Goal: Transaction & Acquisition: Purchase product/service

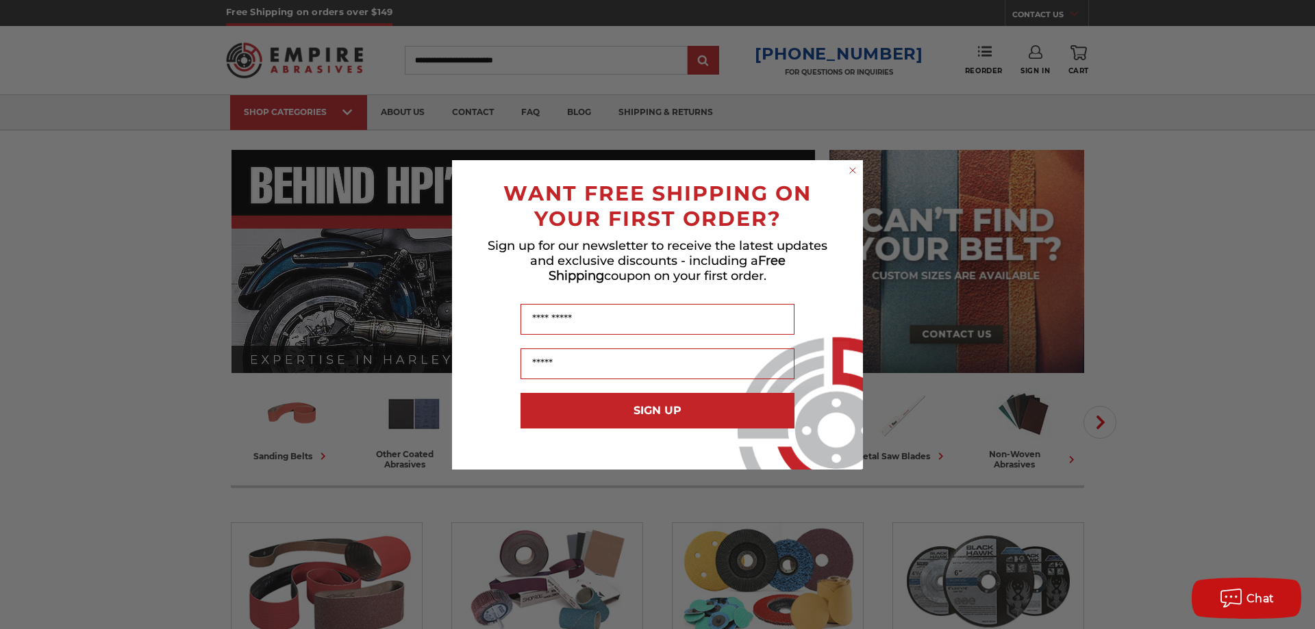
click at [852, 171] on icon "Close dialog" at bounding box center [852, 170] width 5 height 5
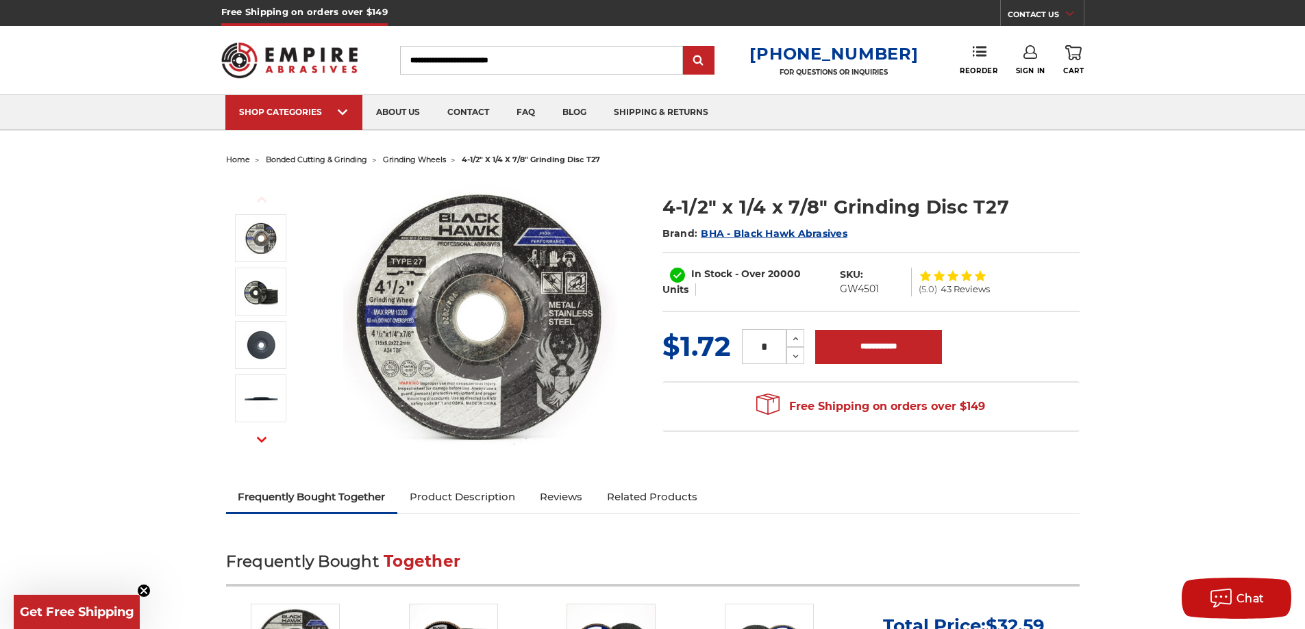
drag, startPoint x: 777, startPoint y: 340, endPoint x: 758, endPoint y: 339, distance: 19.9
click at [758, 339] on input "*" at bounding box center [764, 346] width 45 height 35
type input "**"
click at [905, 351] on input "**********" at bounding box center [878, 347] width 127 height 34
type input "**********"
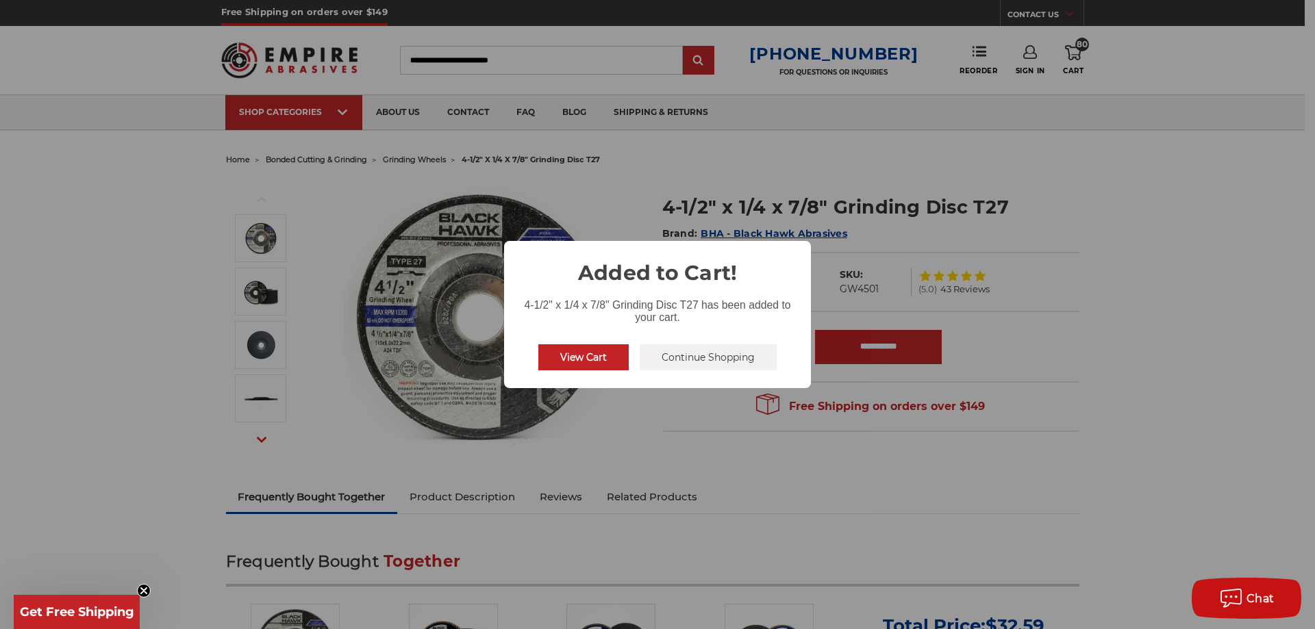
click at [674, 357] on button "Continue Shopping" at bounding box center [708, 358] width 137 height 26
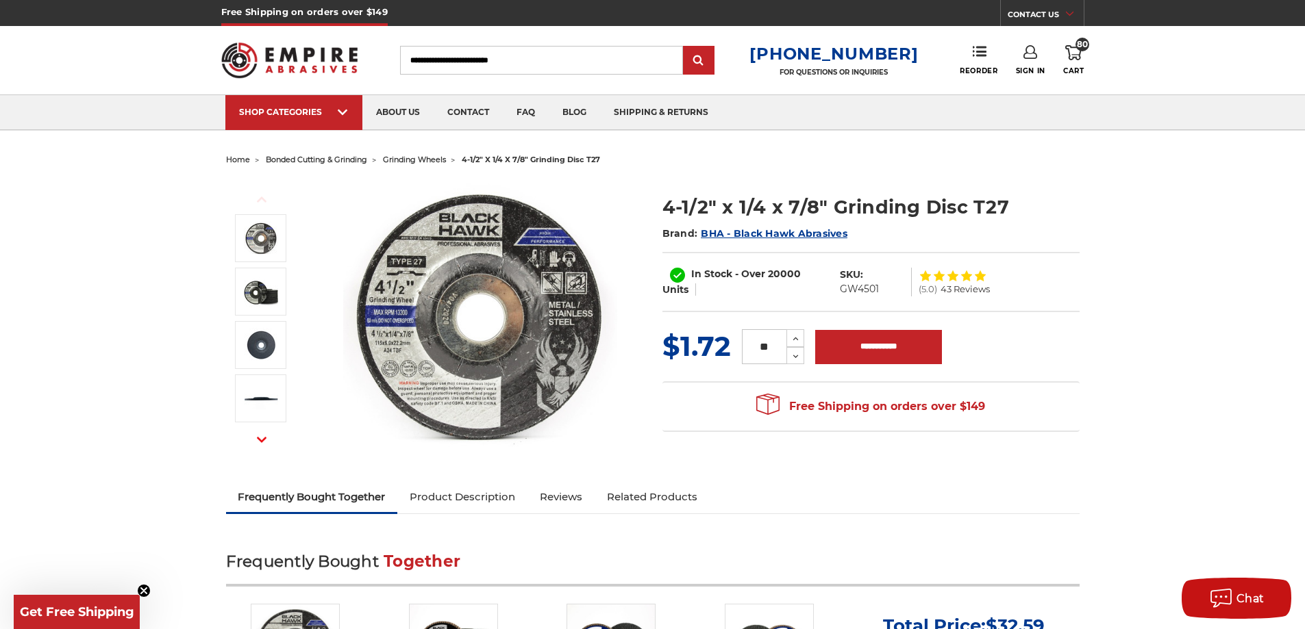
click at [1032, 50] on icon at bounding box center [1030, 52] width 14 height 14
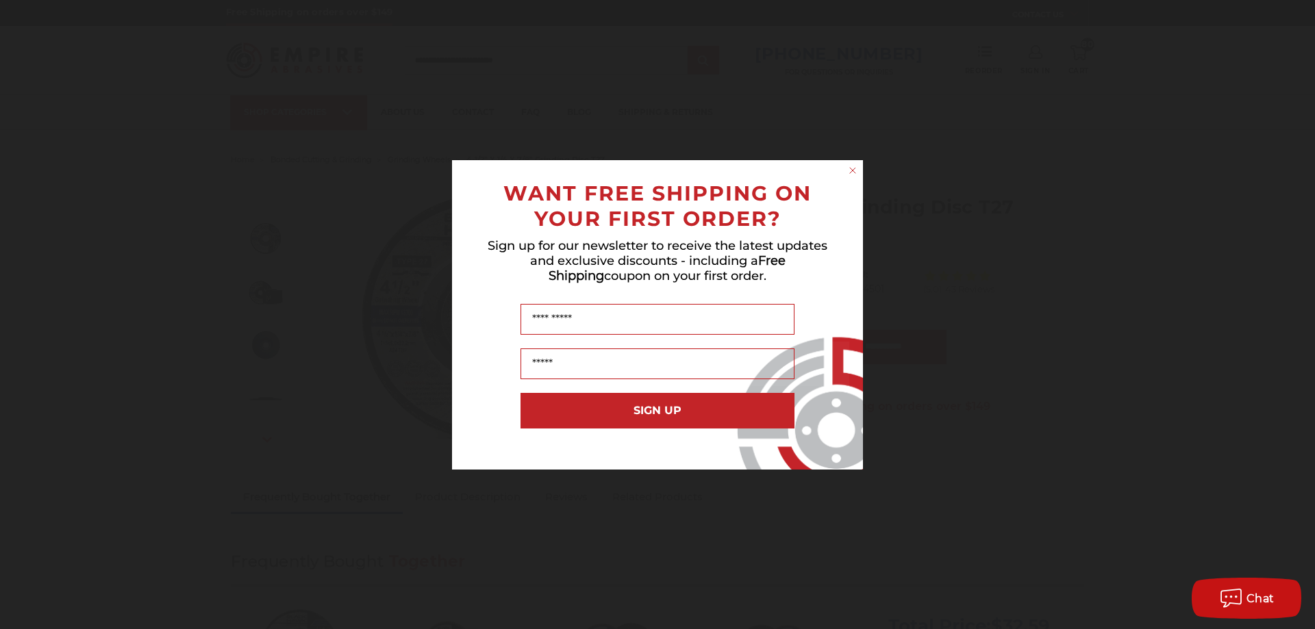
click at [851, 167] on circle "Close dialog" at bounding box center [853, 170] width 13 height 13
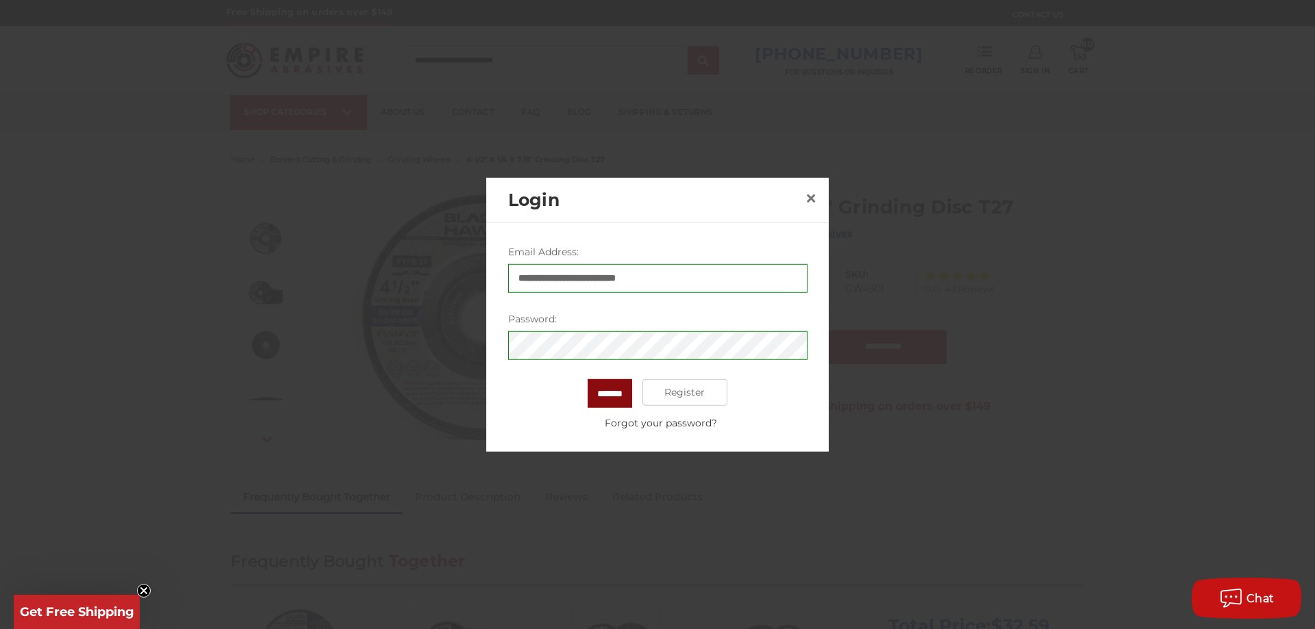
click at [598, 393] on input "*******" at bounding box center [610, 393] width 45 height 29
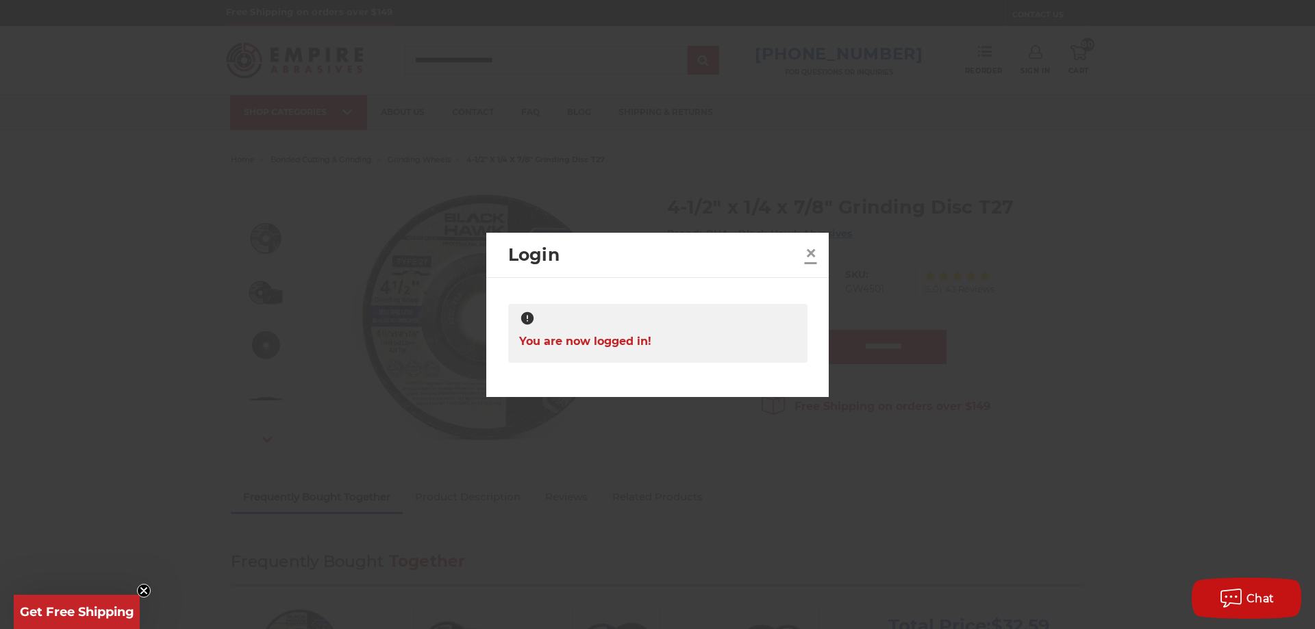
click at [813, 253] on span "×" at bounding box center [811, 253] width 12 height 27
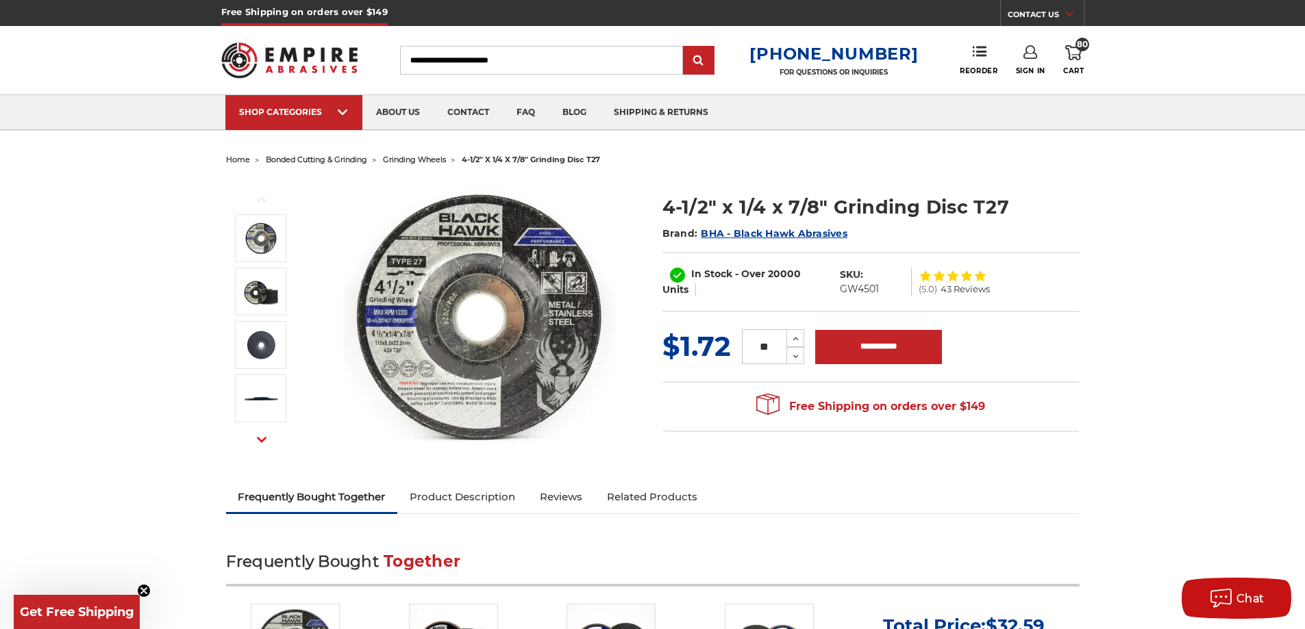
click at [1035, 61] on link "Sign In" at bounding box center [1030, 60] width 29 height 30
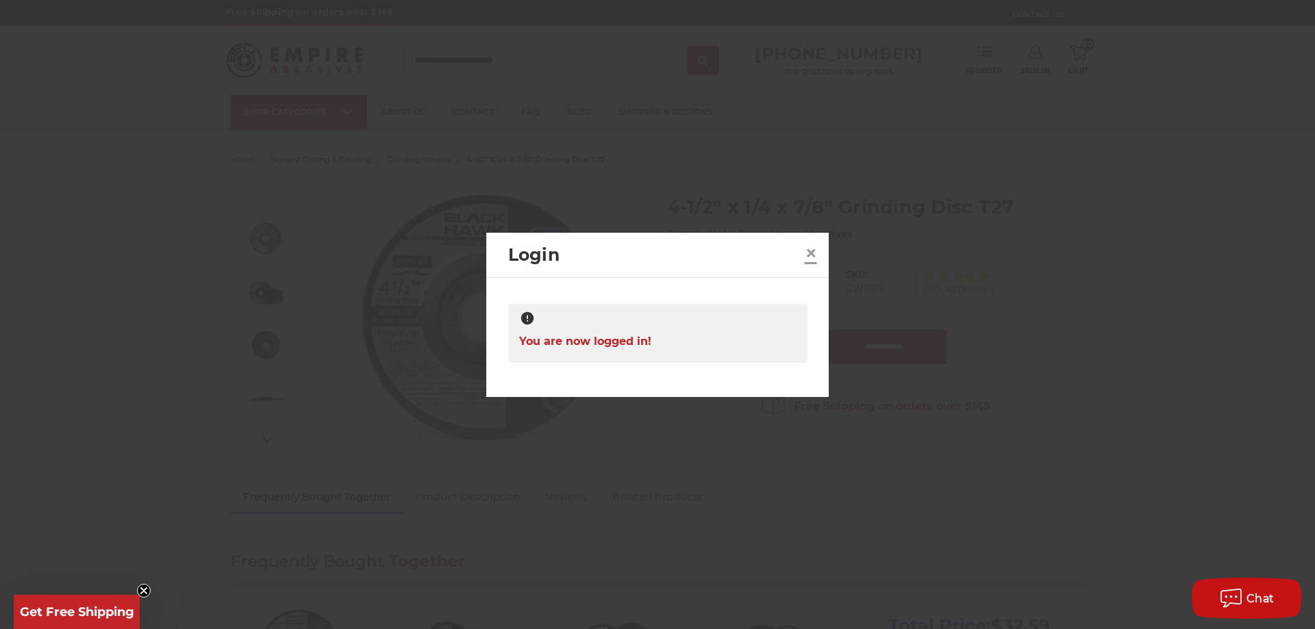
click at [810, 255] on span "×" at bounding box center [811, 253] width 12 height 27
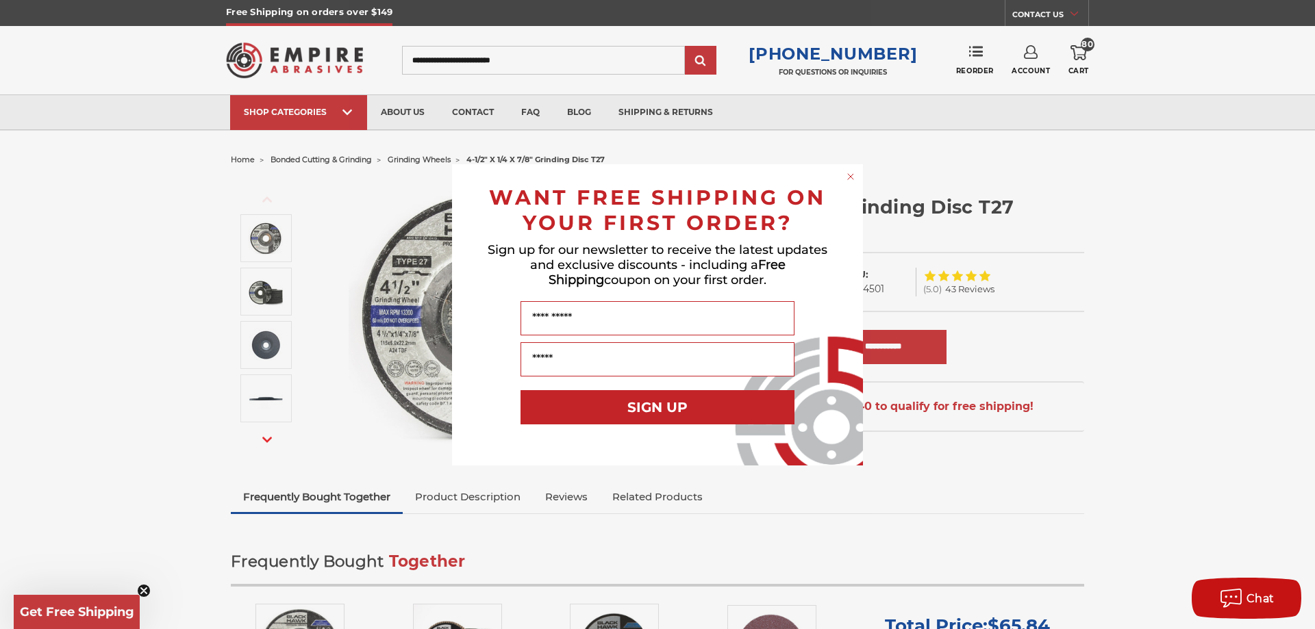
click at [849, 178] on icon "Close dialog" at bounding box center [850, 176] width 5 height 5
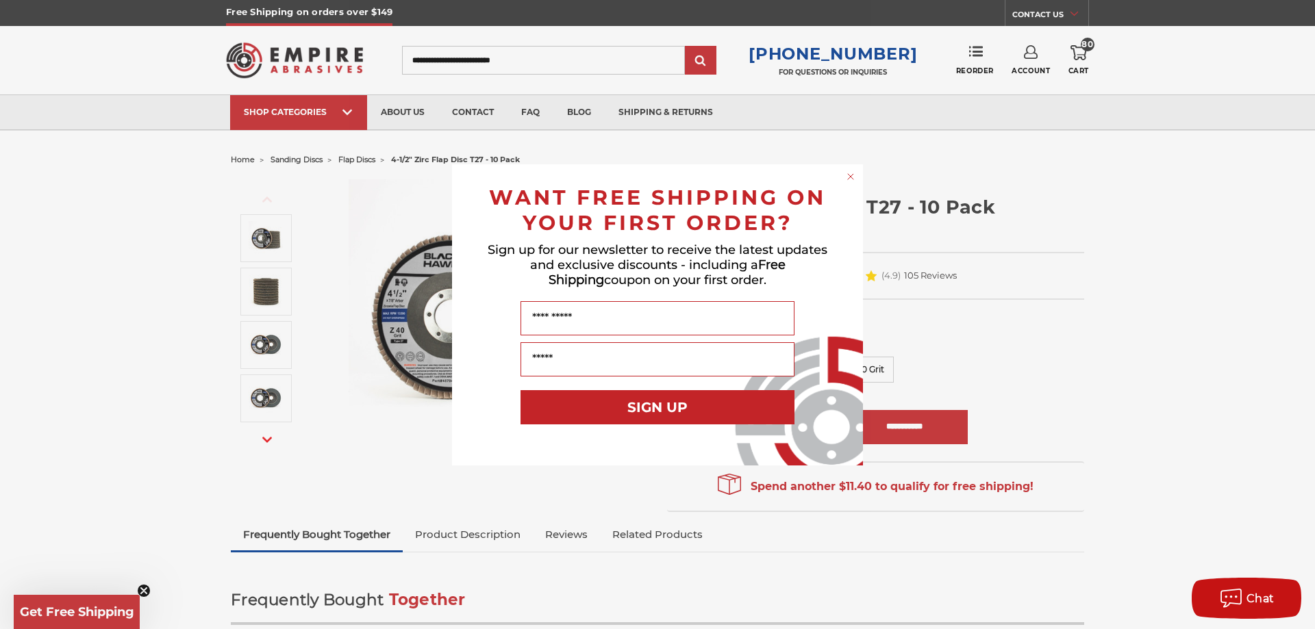
click at [1026, 58] on div "Close dialog WANT FREE SHIPPING ON YOUR FIRST ORDER? Sign up for our newsletter…" at bounding box center [657, 314] width 1315 height 629
click at [1032, 55] on div "Close dialog WANT FREE SHIPPING ON YOUR FIRST ORDER? Sign up for our newsletter…" at bounding box center [657, 314] width 1315 height 629
click at [855, 175] on circle "Close dialog" at bounding box center [851, 176] width 13 height 13
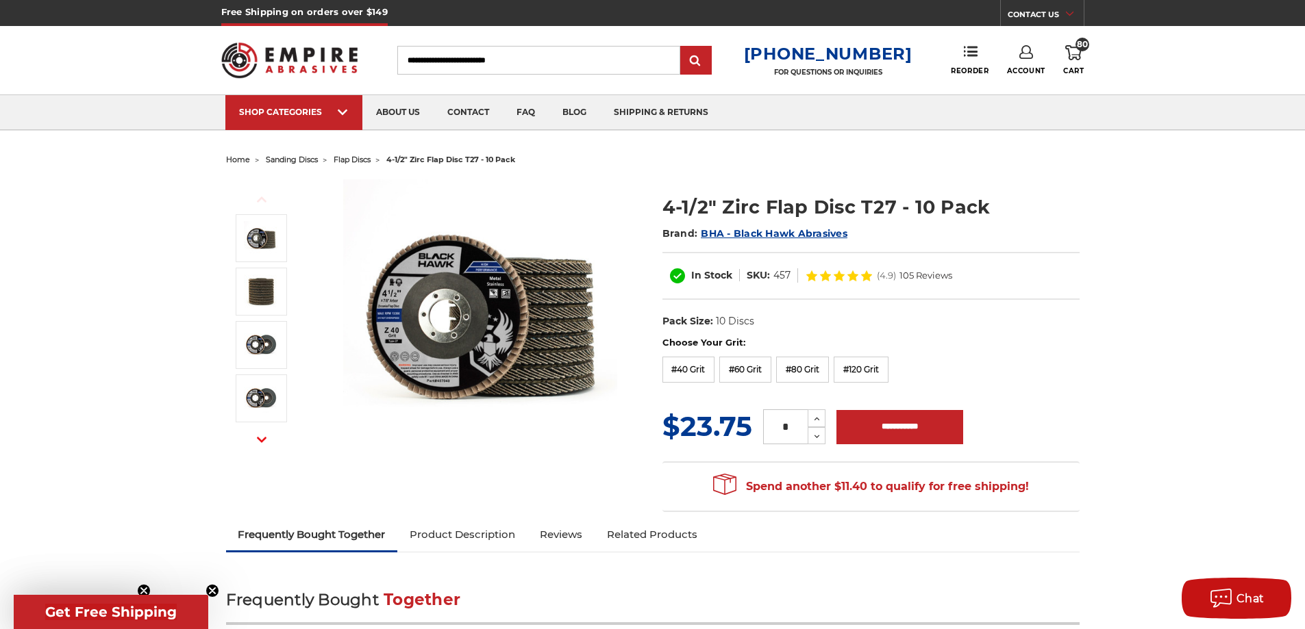
click at [1028, 53] on use at bounding box center [1026, 52] width 14 height 14
click at [1024, 93] on link "Account" at bounding box center [1026, 89] width 98 height 26
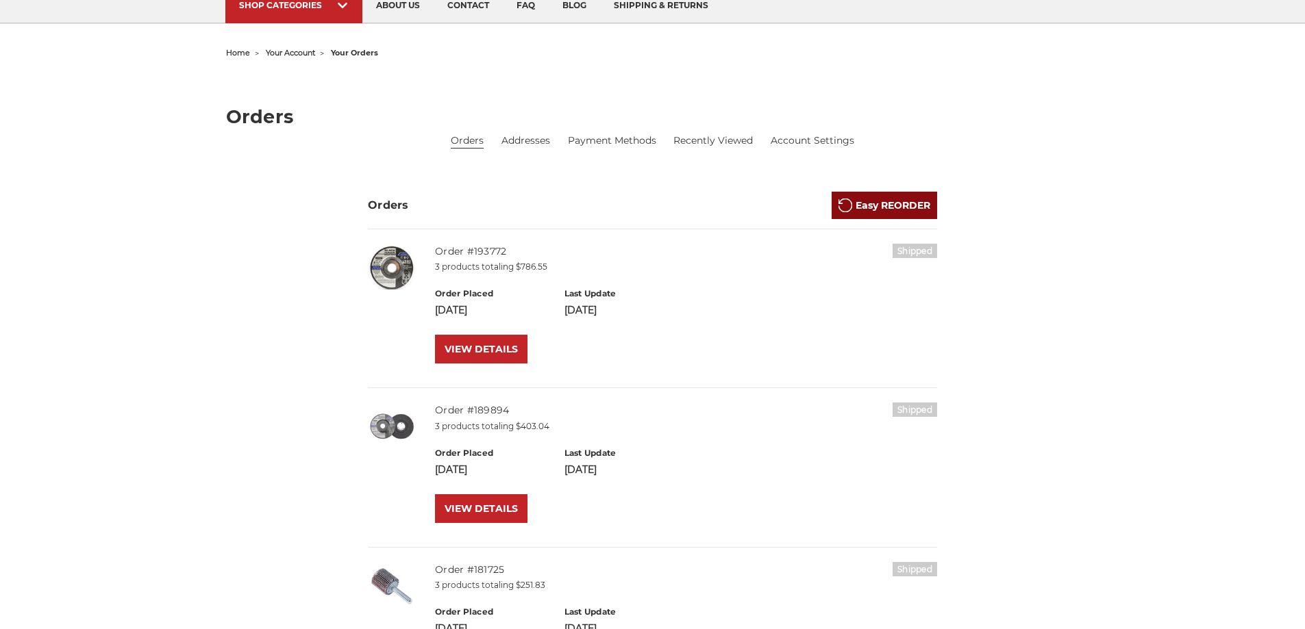
scroll to position [137, 0]
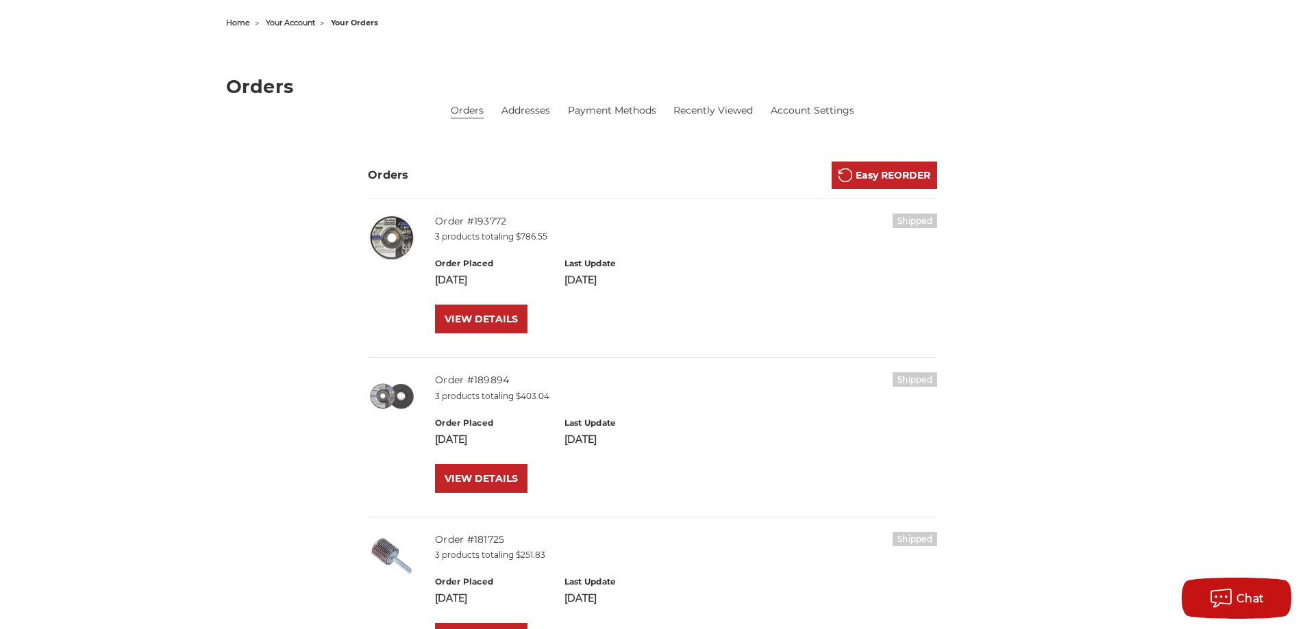
click at [386, 218] on img at bounding box center [392, 238] width 48 height 48
click at [468, 310] on link "VIEW DETAILS" at bounding box center [481, 319] width 92 height 29
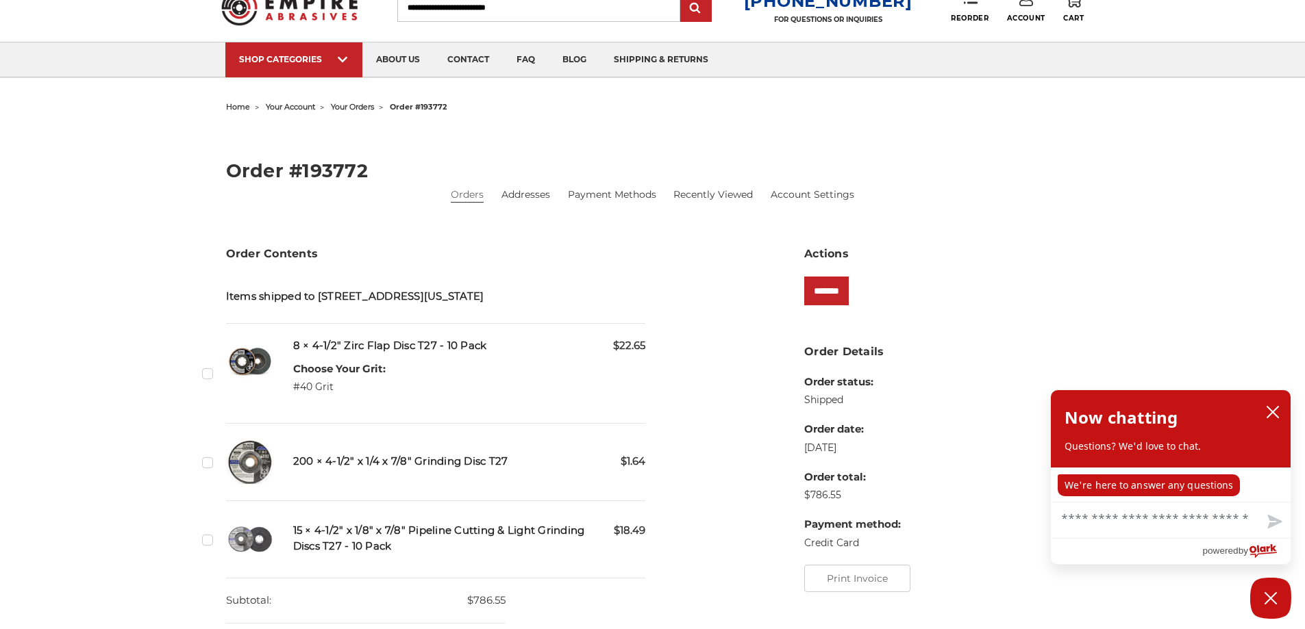
scroll to position [137, 0]
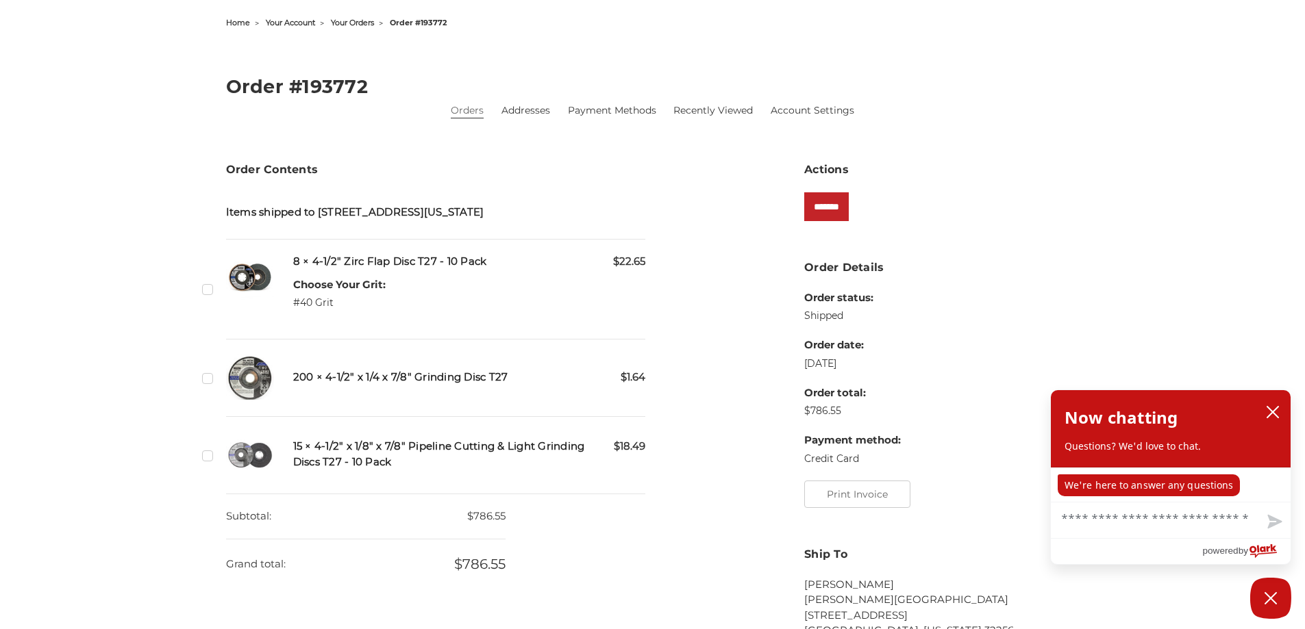
click at [449, 384] on h5 "200 × 4-1/2" x 1/4 x 7/8" Grinding Disc T27" at bounding box center [469, 378] width 353 height 16
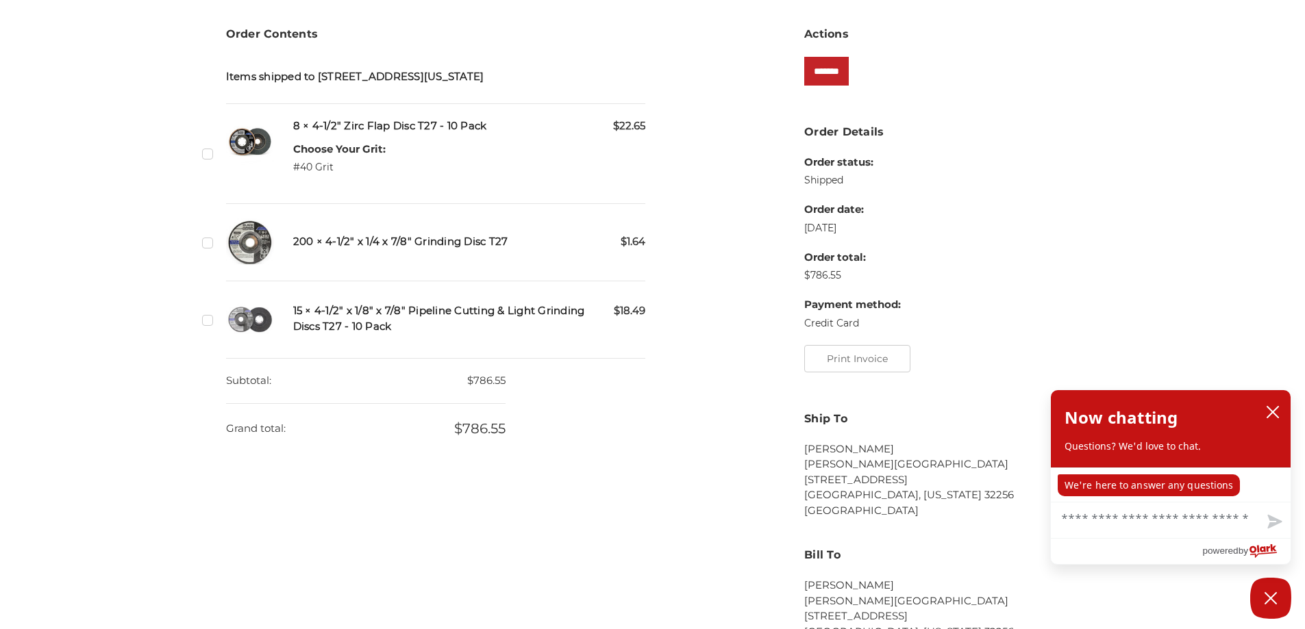
scroll to position [274, 0]
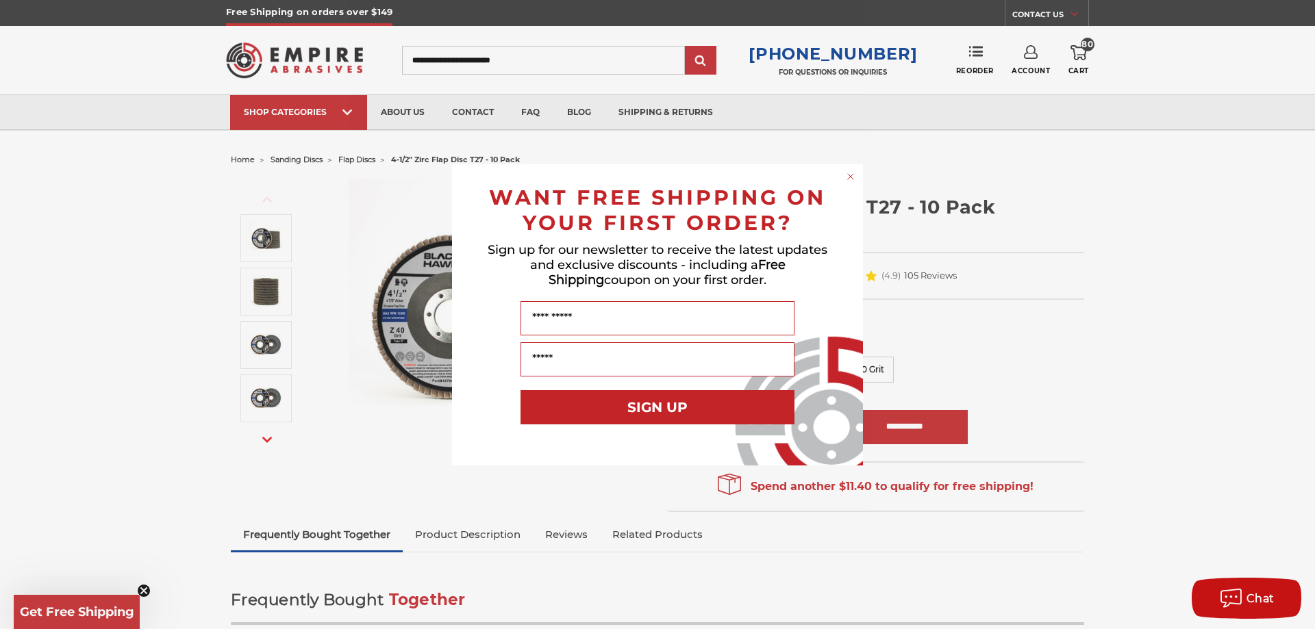
click at [852, 176] on circle "Close dialog" at bounding box center [851, 176] width 13 height 13
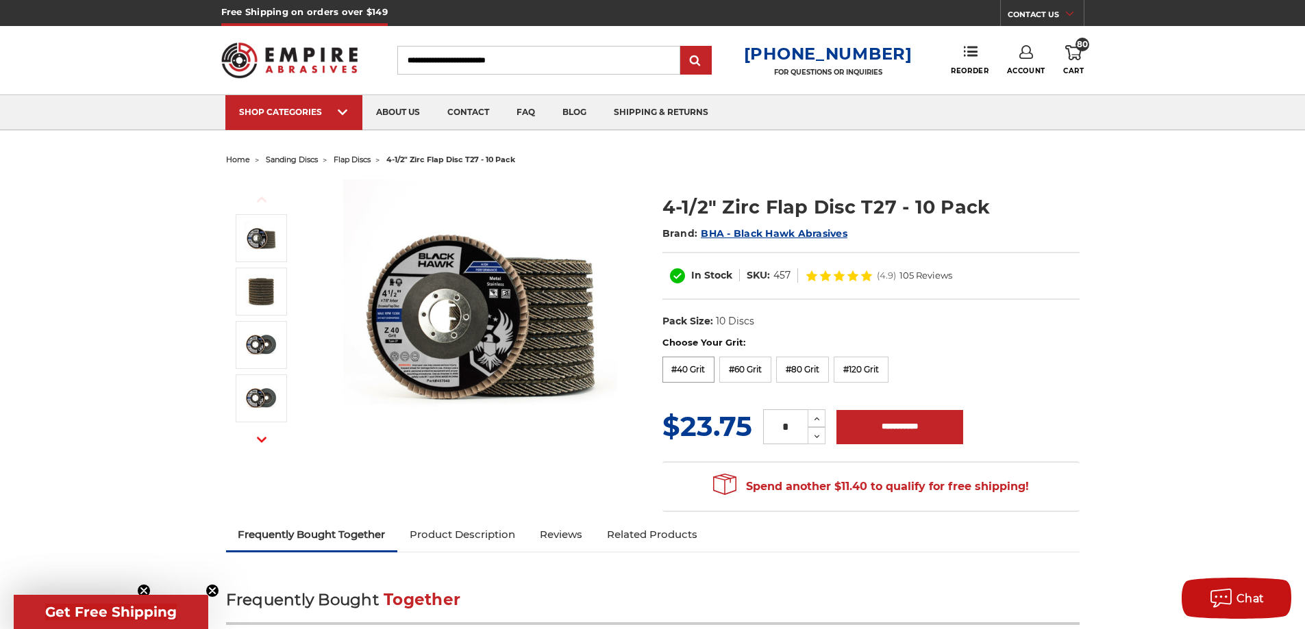
click at [697, 378] on label "#40 Grit" at bounding box center [688, 370] width 53 height 26
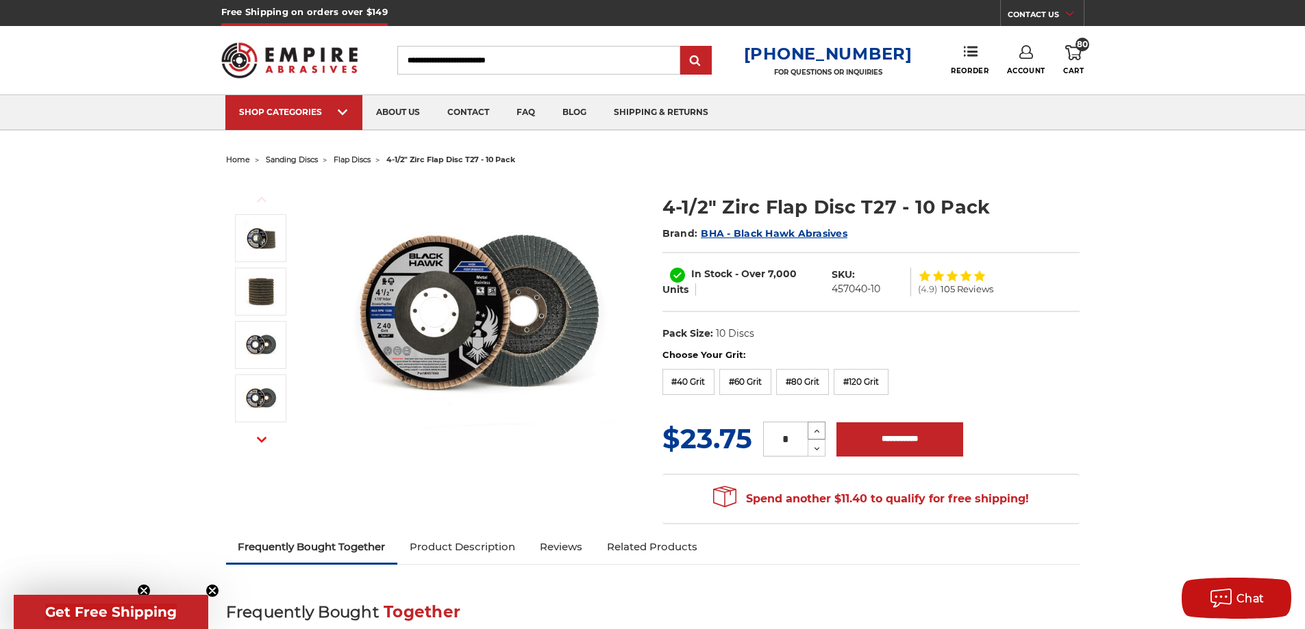
click at [813, 436] on icon at bounding box center [817, 431] width 10 height 12
type input "*"
click at [865, 433] on input "**********" at bounding box center [899, 440] width 127 height 34
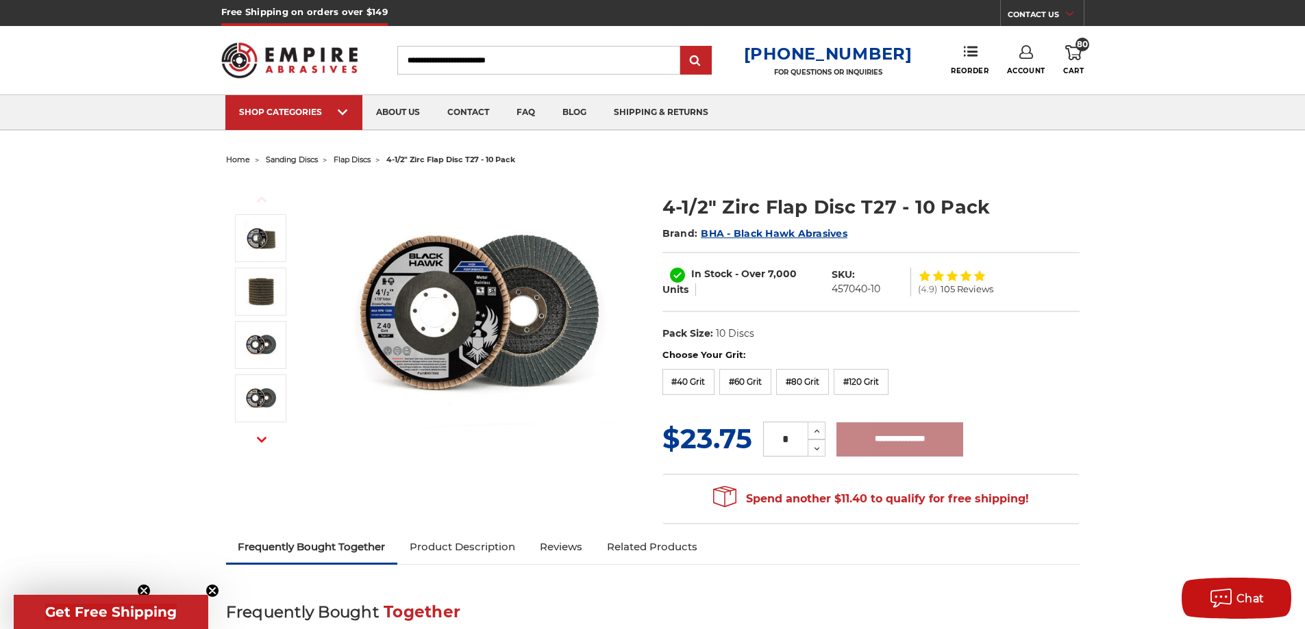
type input "**********"
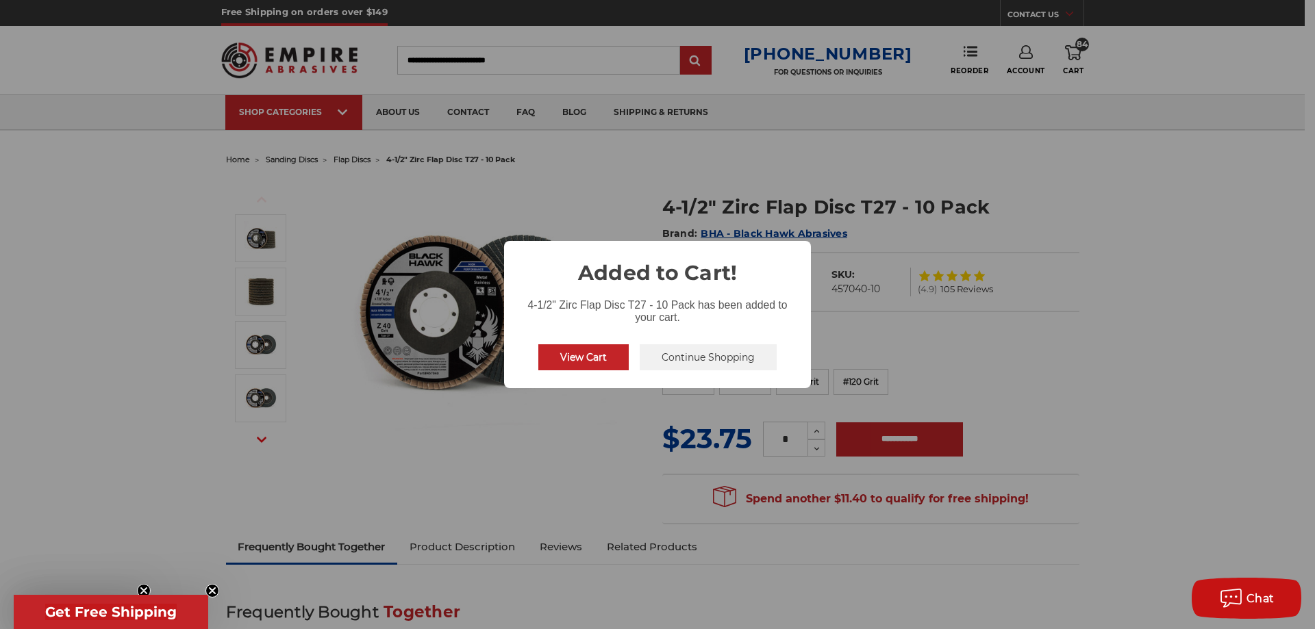
click at [695, 353] on button "Continue Shopping" at bounding box center [708, 358] width 137 height 26
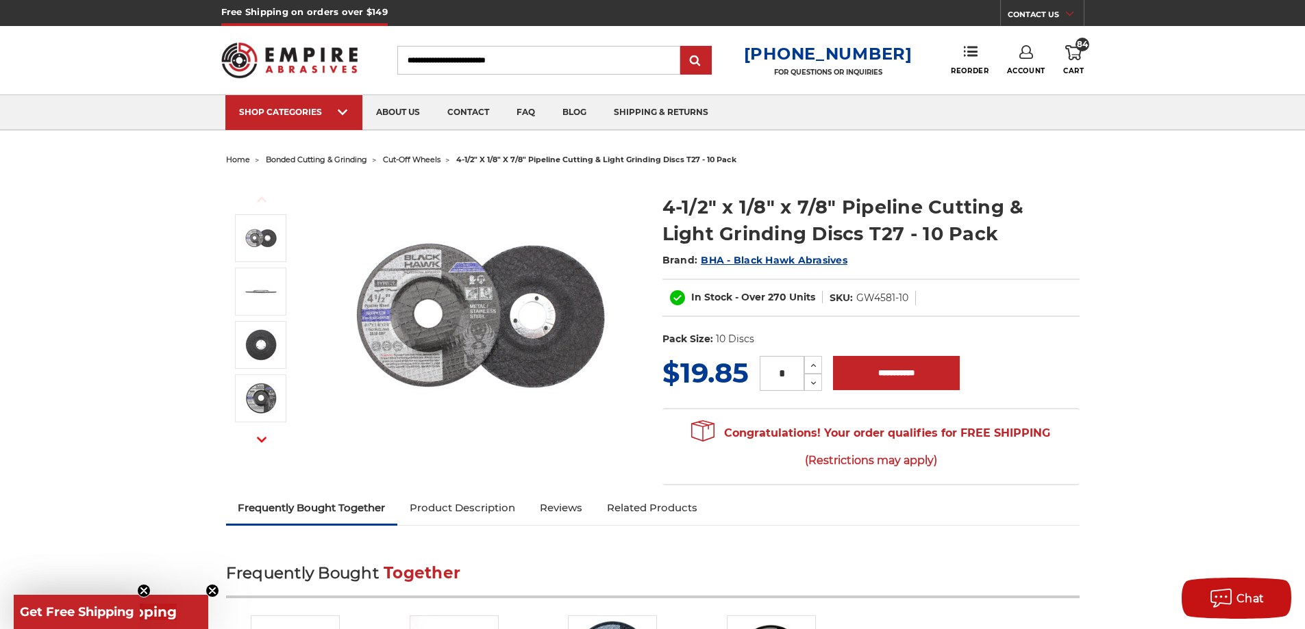
click at [797, 371] on input "*" at bounding box center [782, 373] width 45 height 35
type input "**"
click at [882, 371] on input "**********" at bounding box center [896, 373] width 127 height 34
type input "**********"
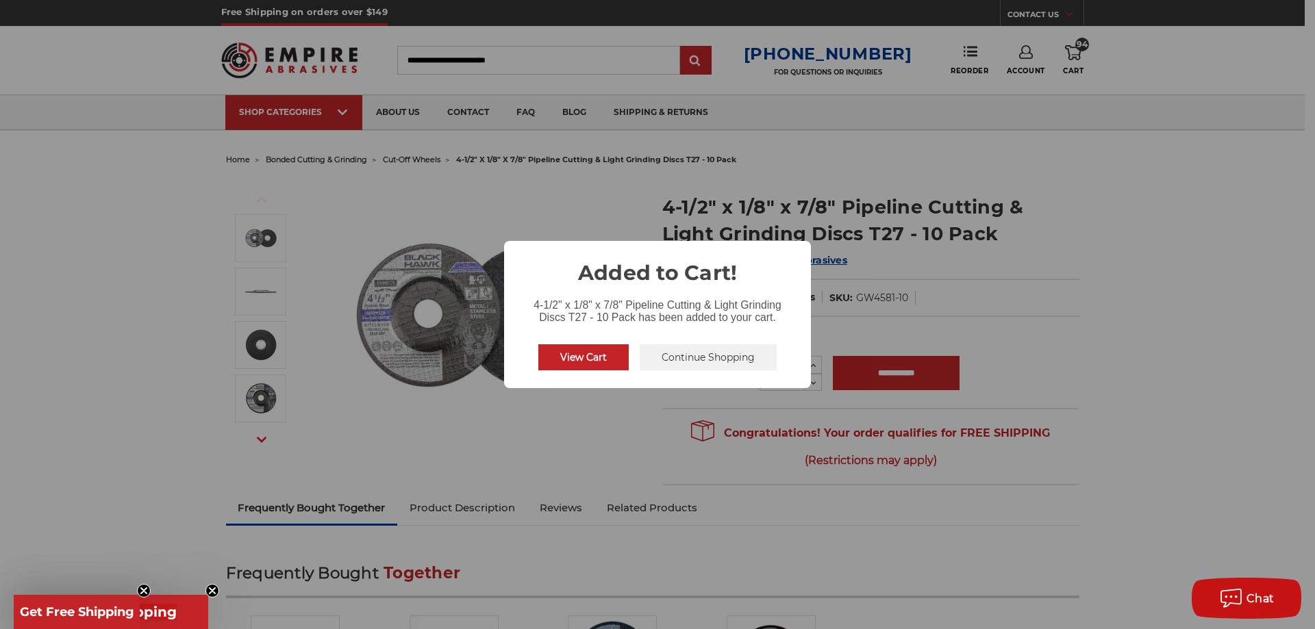
click at [721, 359] on button "Continue Shopping" at bounding box center [708, 358] width 137 height 26
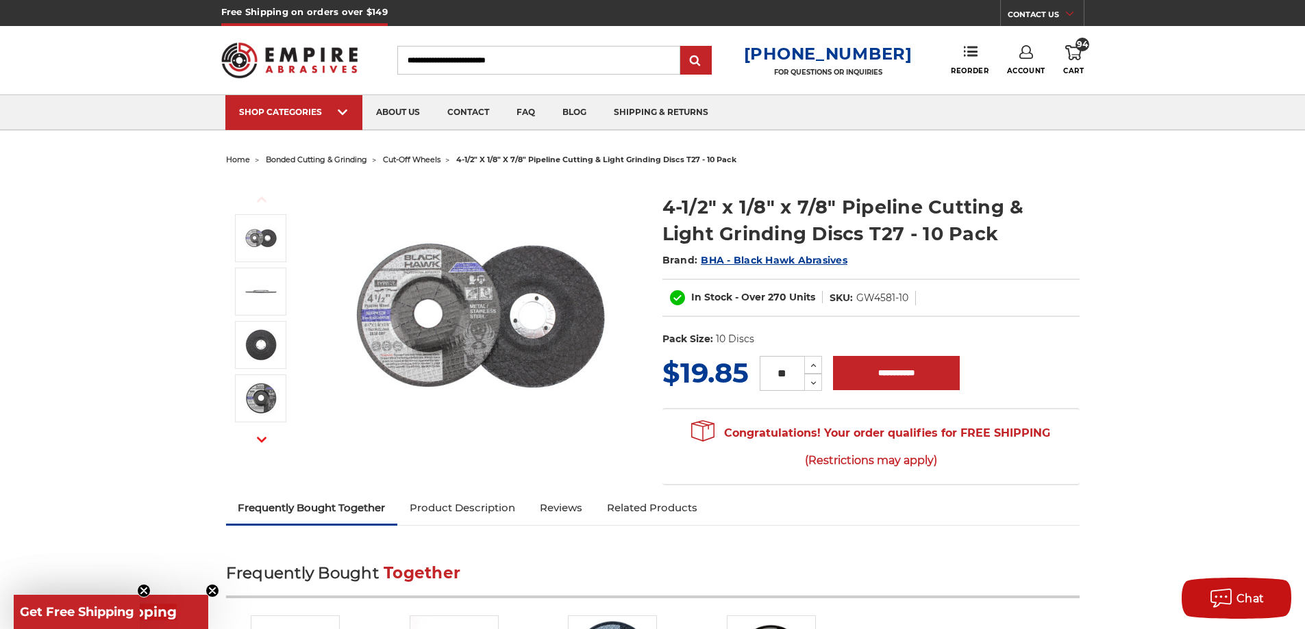
click at [1075, 50] on icon at bounding box center [1073, 52] width 16 height 15
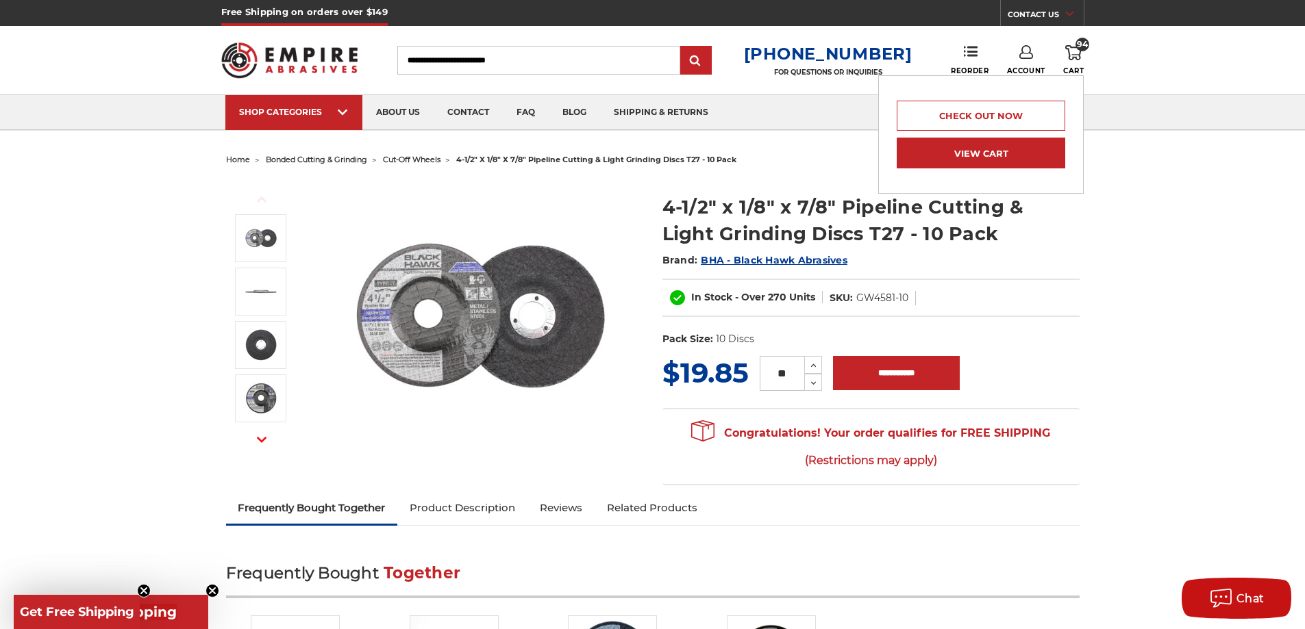
click at [1023, 151] on link "View Cart" at bounding box center [981, 153] width 168 height 31
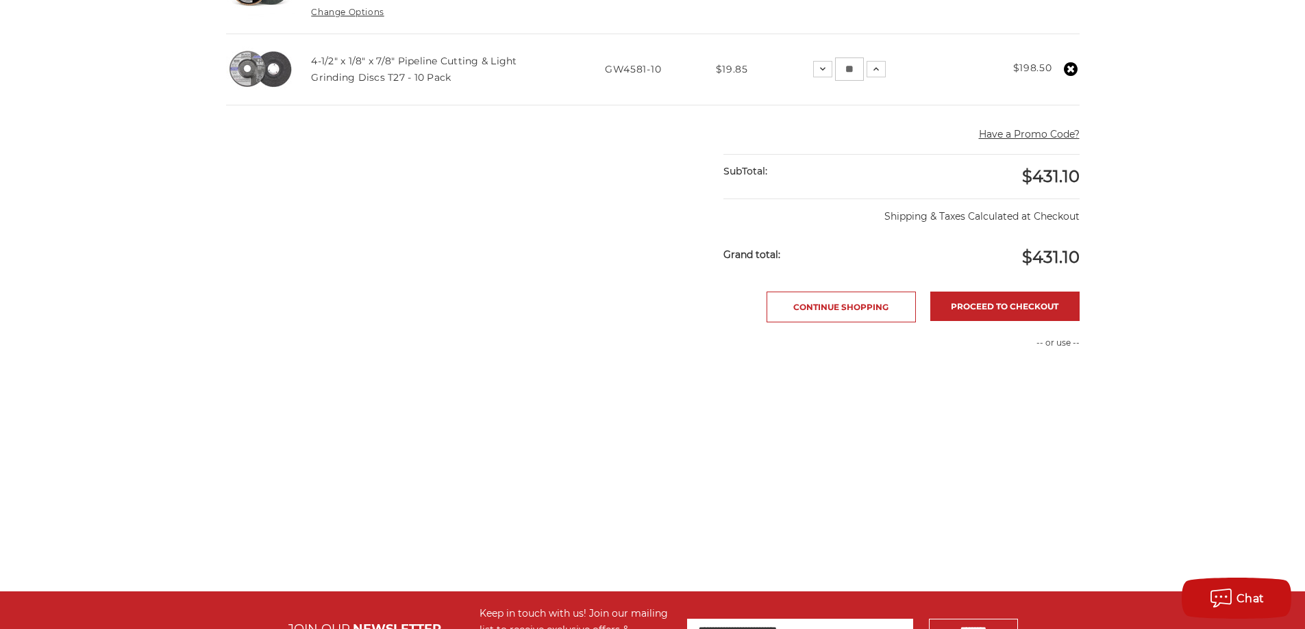
scroll to position [411, 0]
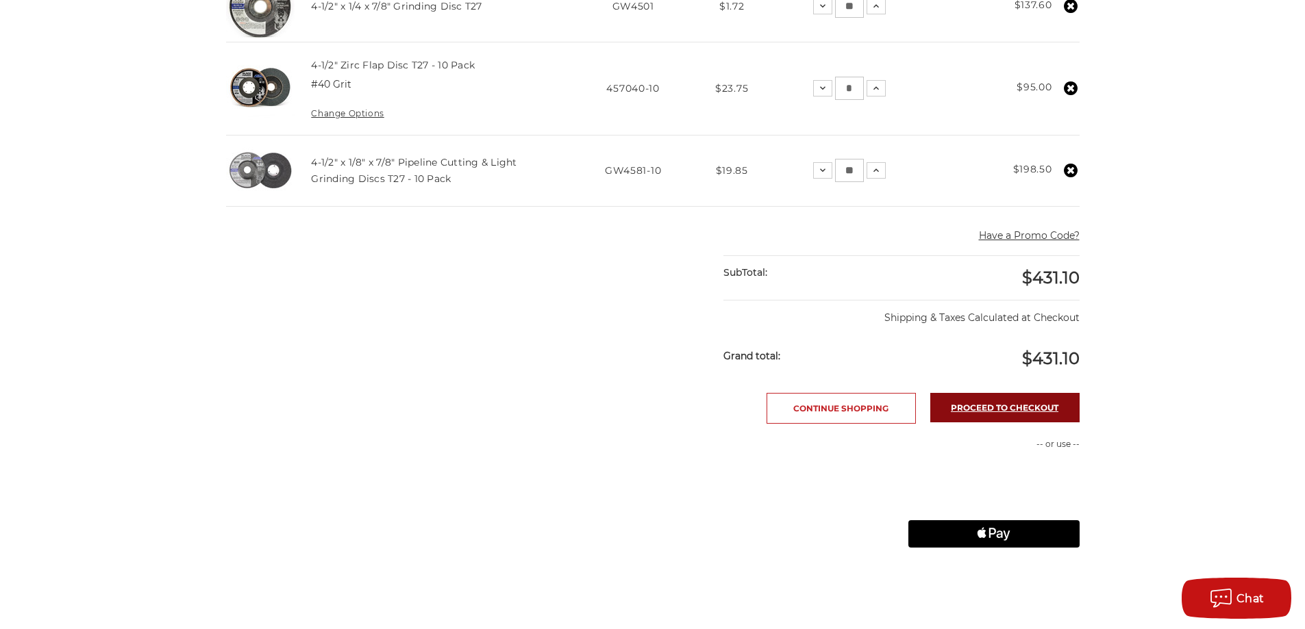
click at [1011, 414] on link "Proceed to checkout" at bounding box center [1004, 407] width 149 height 29
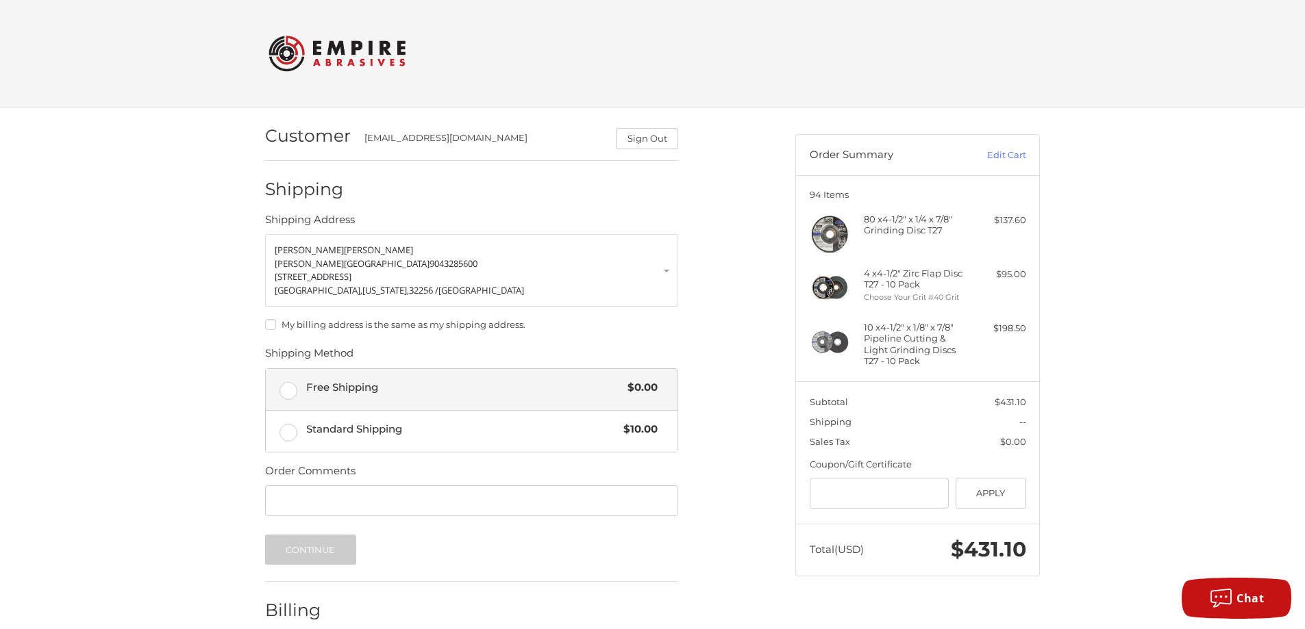
click at [281, 403] on label "Free Shipping $0.00" at bounding box center [472, 389] width 412 height 41
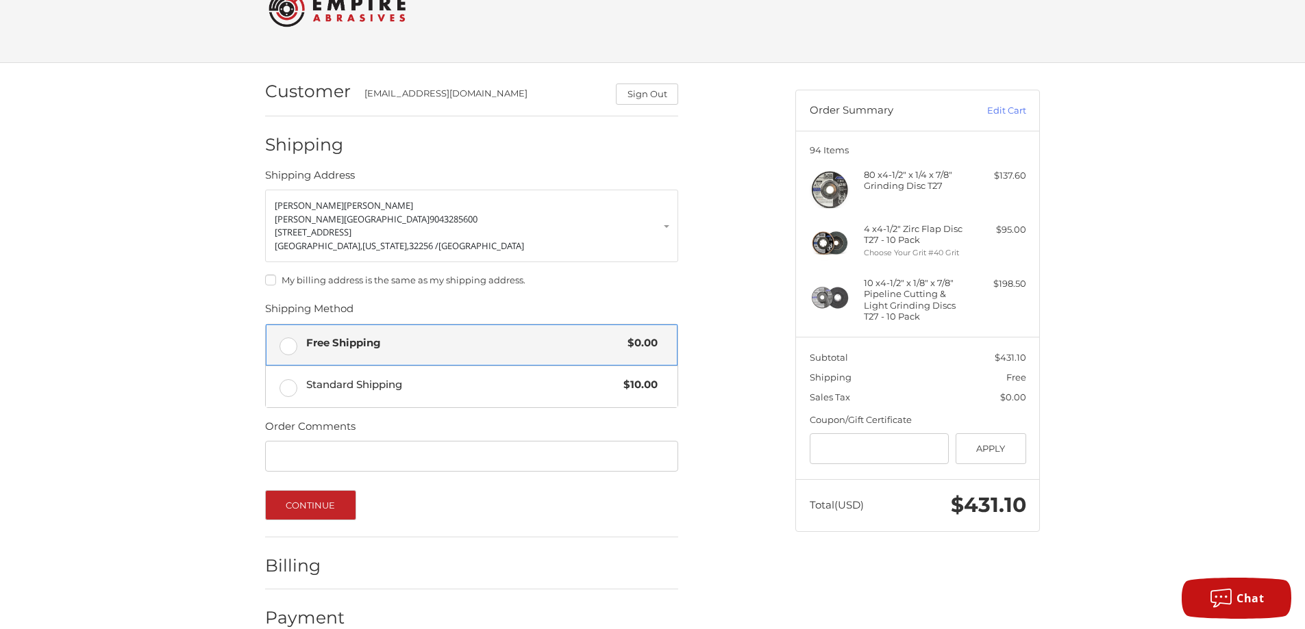
scroll to position [68, 0]
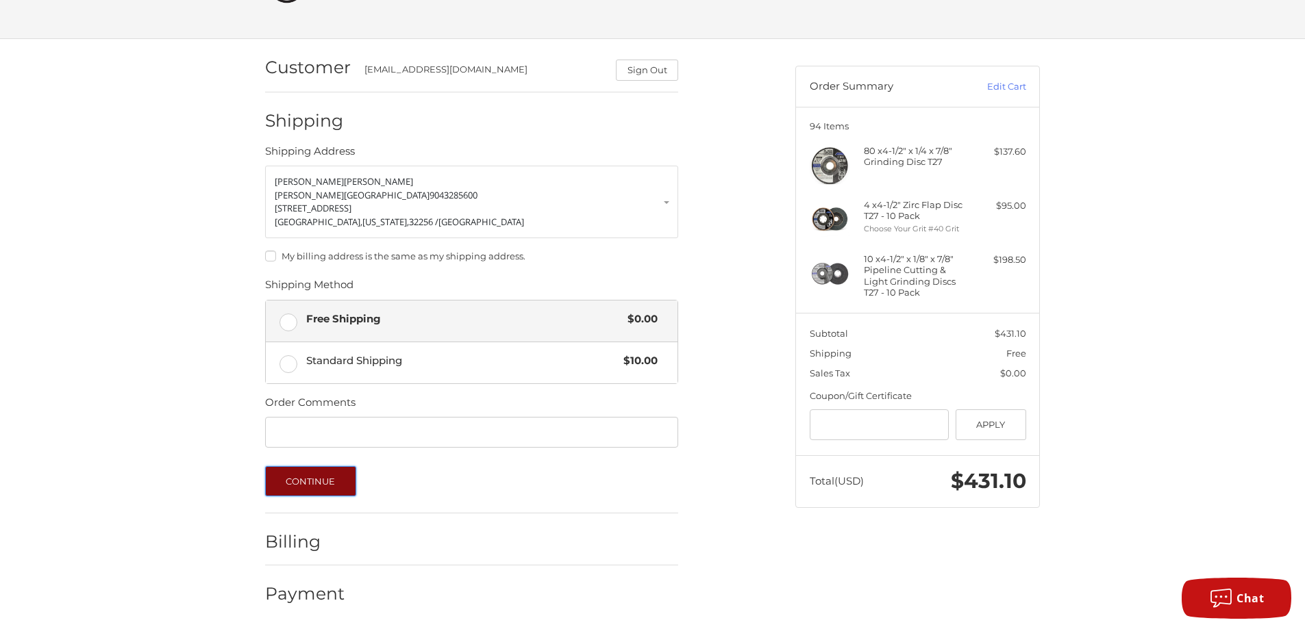
click at [326, 486] on button "Continue" at bounding box center [310, 481] width 91 height 30
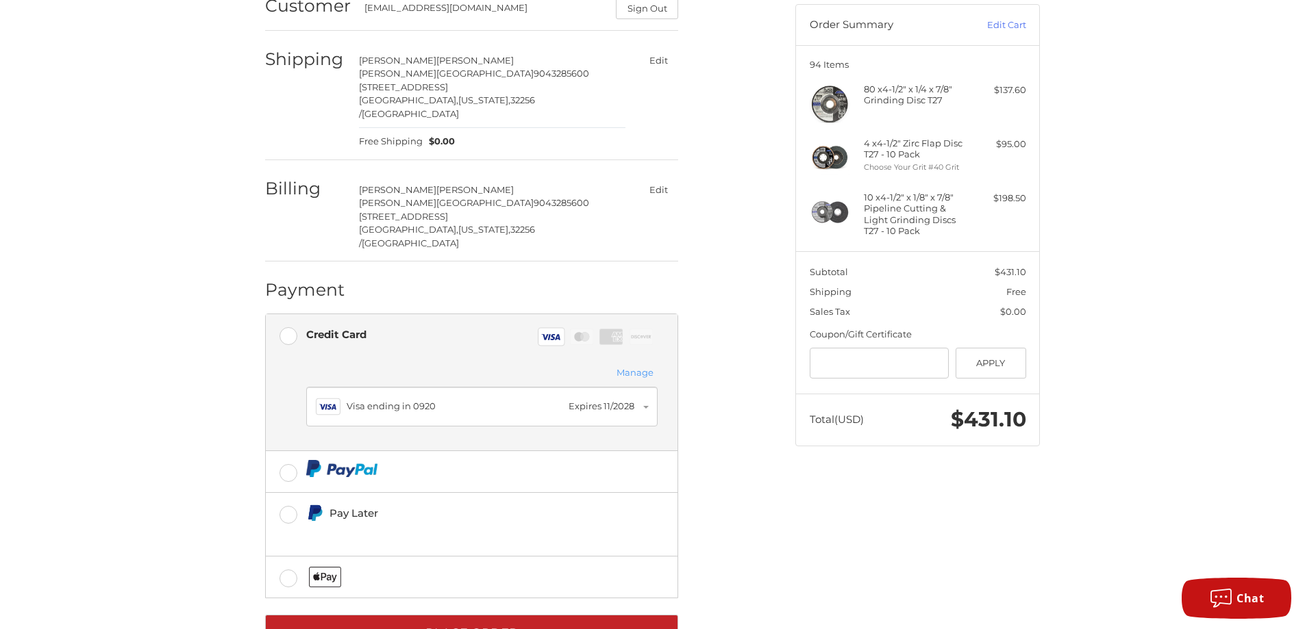
scroll to position [157, 0]
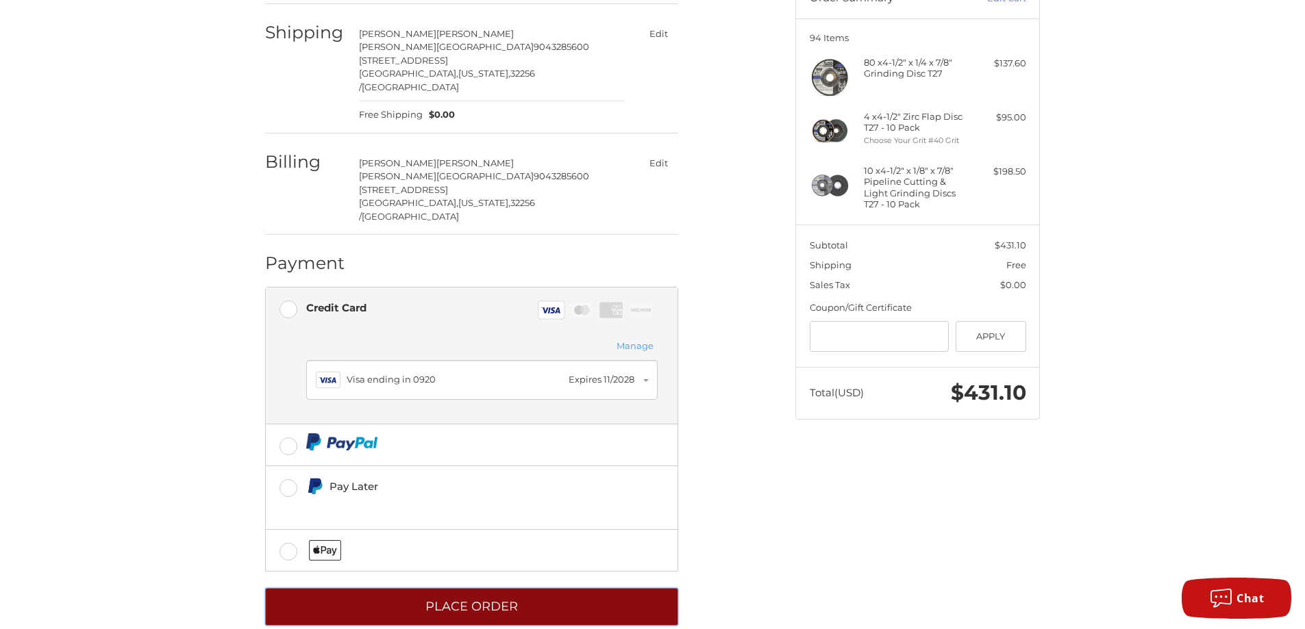
click at [451, 588] on button "Place Order" at bounding box center [471, 607] width 413 height 38
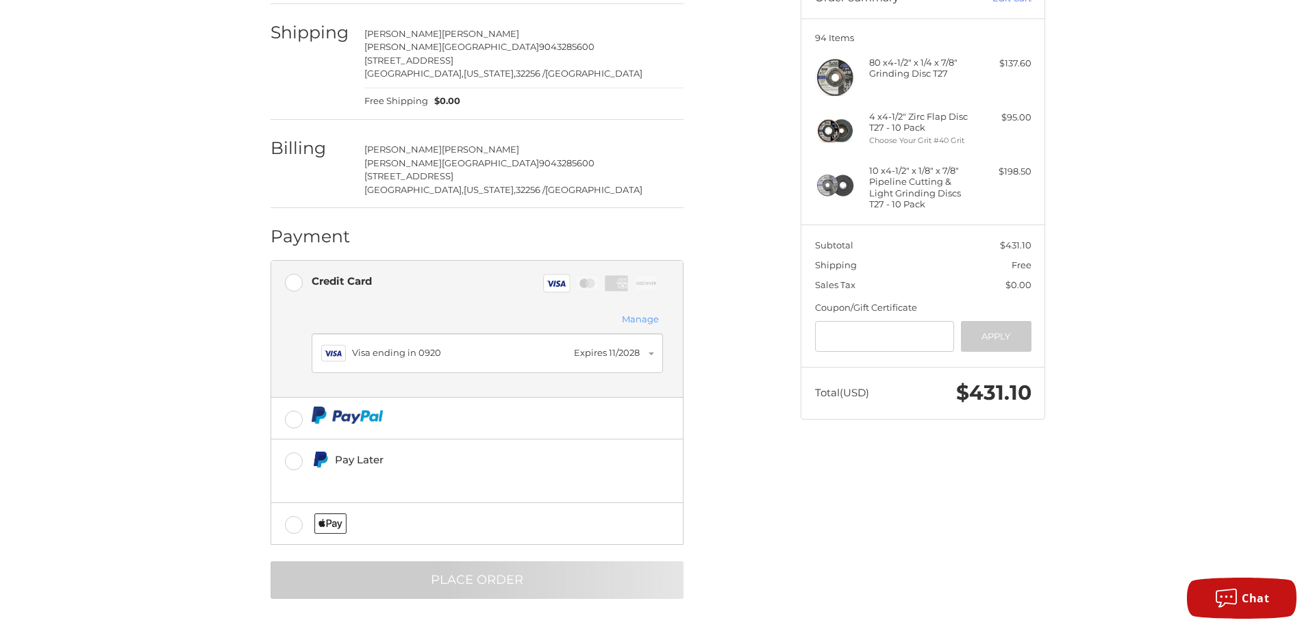
scroll to position [0, 0]
